Goal: Check status

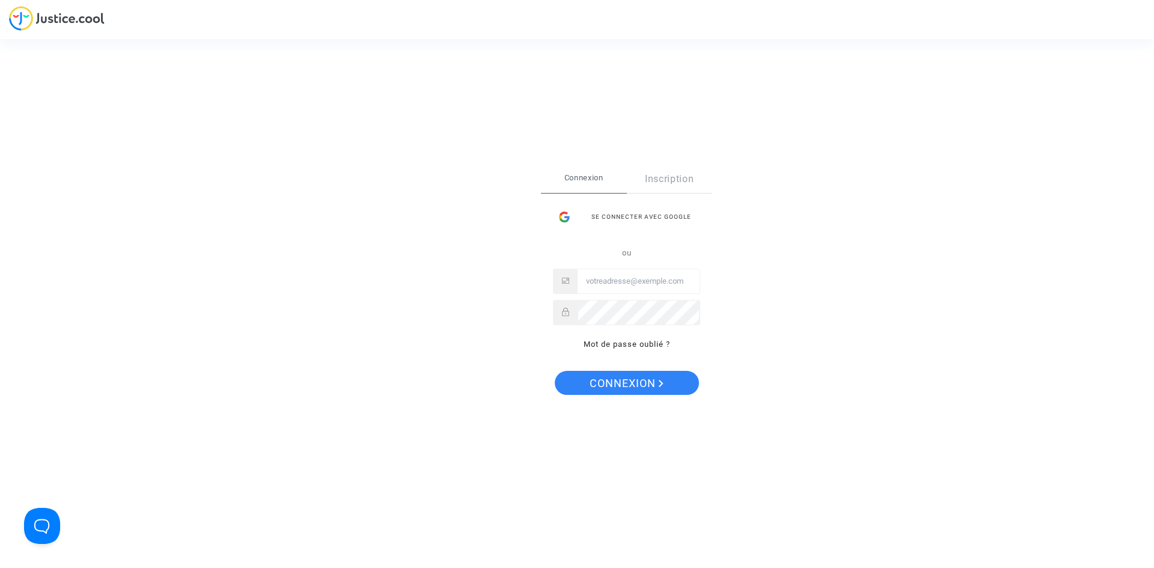
type input "[EMAIL_ADDRESS][DOMAIN_NAME]"
click at [628, 375] on span "Connexion" at bounding box center [627, 383] width 74 height 25
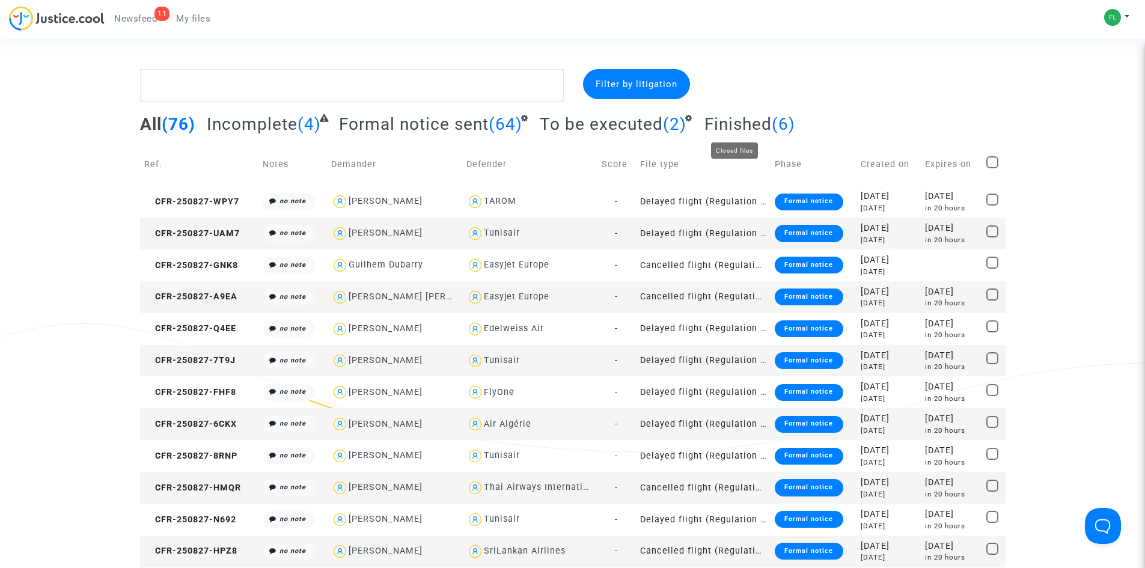
click at [739, 122] on span "Finished" at bounding box center [738, 124] width 67 height 20
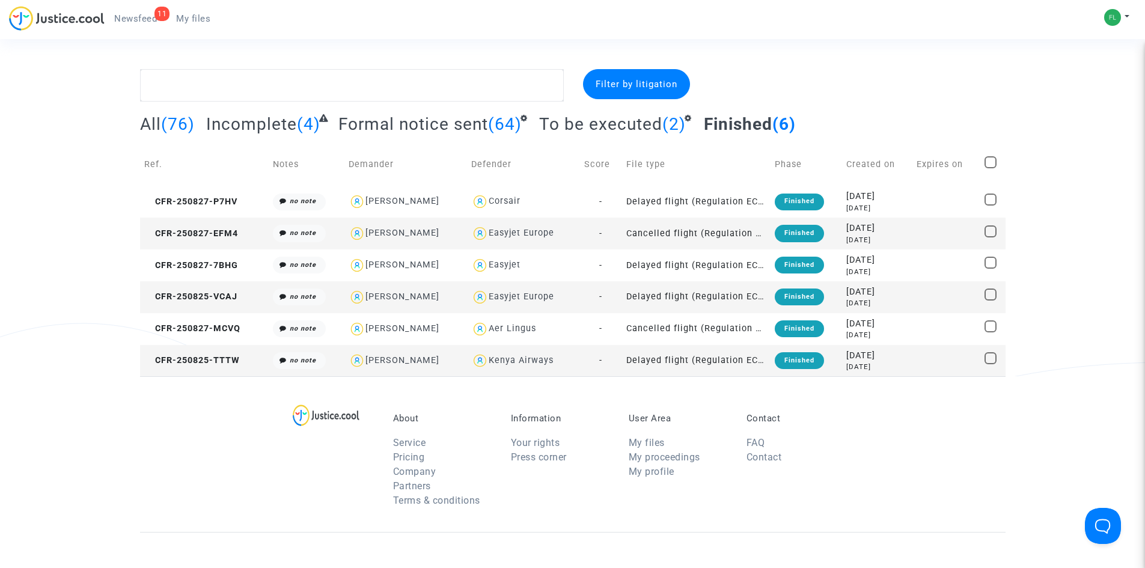
click at [632, 119] on span "To be executed" at bounding box center [600, 124] width 123 height 20
